Goal: Transaction & Acquisition: Purchase product/service

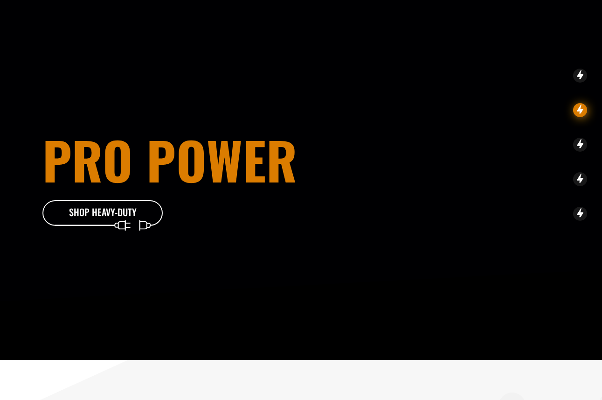
scroll to position [840, 0]
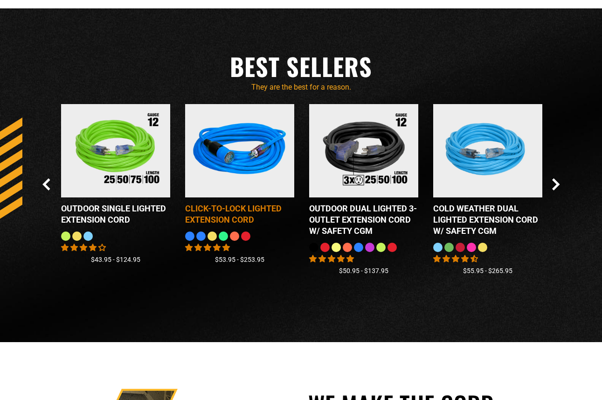
click at [238, 225] on div "Click-to-Lock Lighted Extension Cord" at bounding box center [239, 214] width 109 height 22
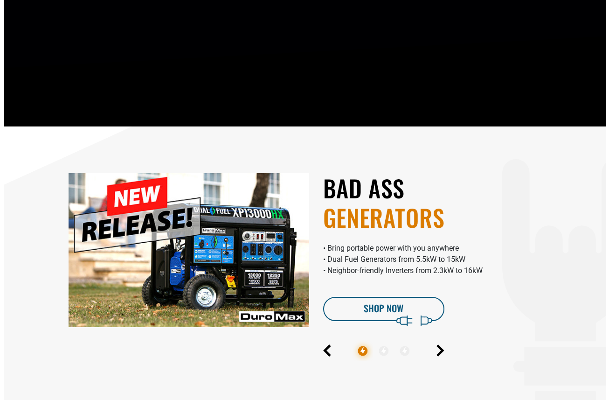
scroll to position [0, 0]
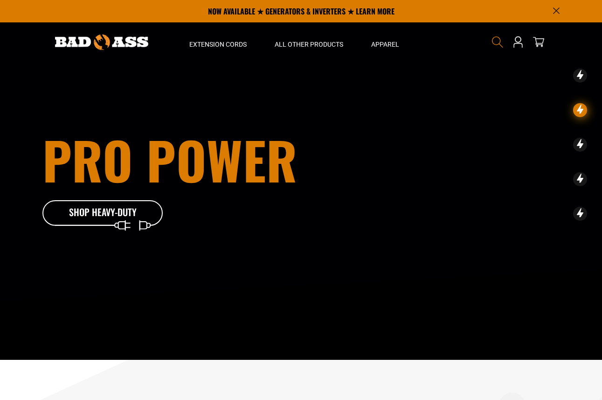
click at [496, 43] on icon "Search" at bounding box center [498, 42] width 12 height 12
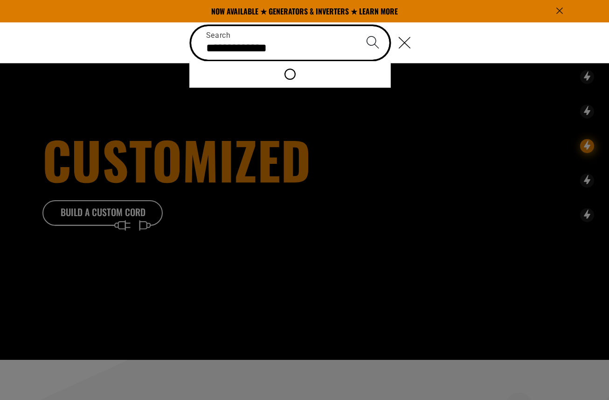
type input "**********"
click at [356, 26] on button "Search" at bounding box center [372, 42] width 33 height 33
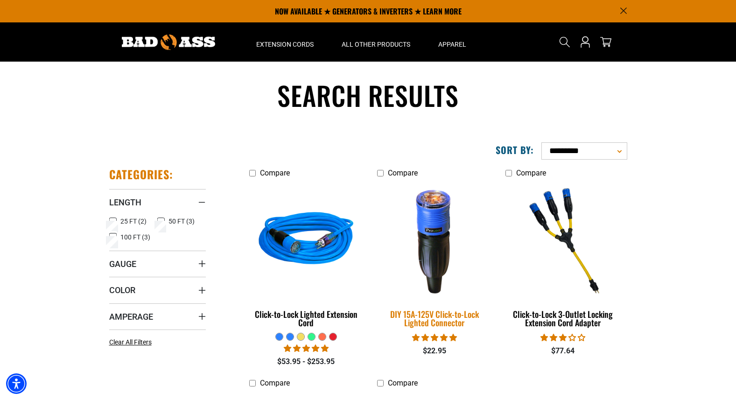
click at [432, 321] on div "DIY 15A-125V Click-to-Lock Lighted Connector" at bounding box center [434, 318] width 114 height 17
